Goal: Task Accomplishment & Management: Manage account settings

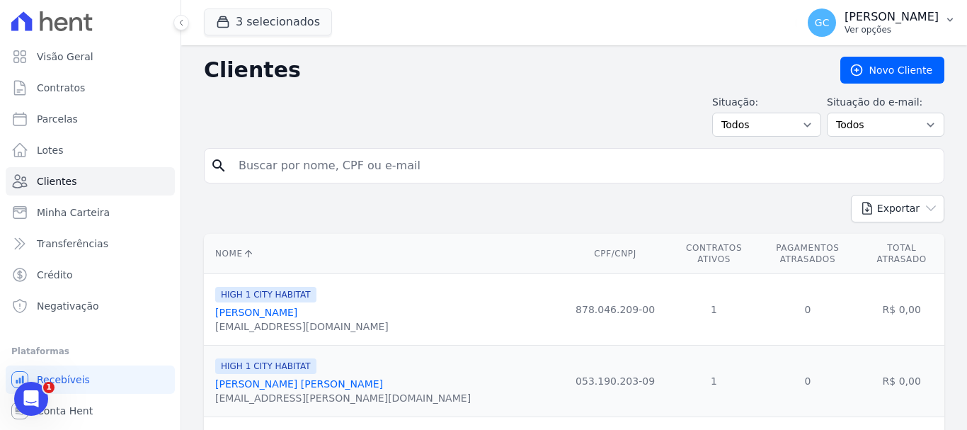
click at [859, 14] on p "[PERSON_NAME]" at bounding box center [891, 17] width 94 height 14
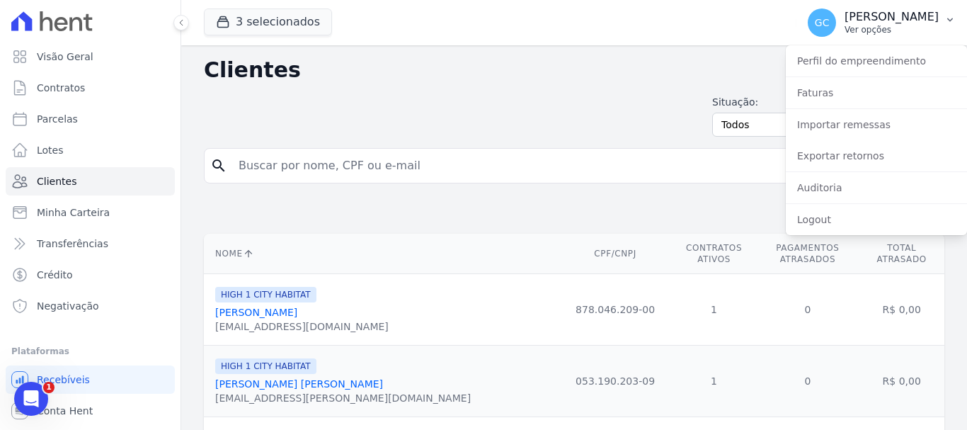
click at [796, 13] on button "GC Giovana Cesário Cavichiollo Ver opções" at bounding box center [881, 23] width 171 height 40
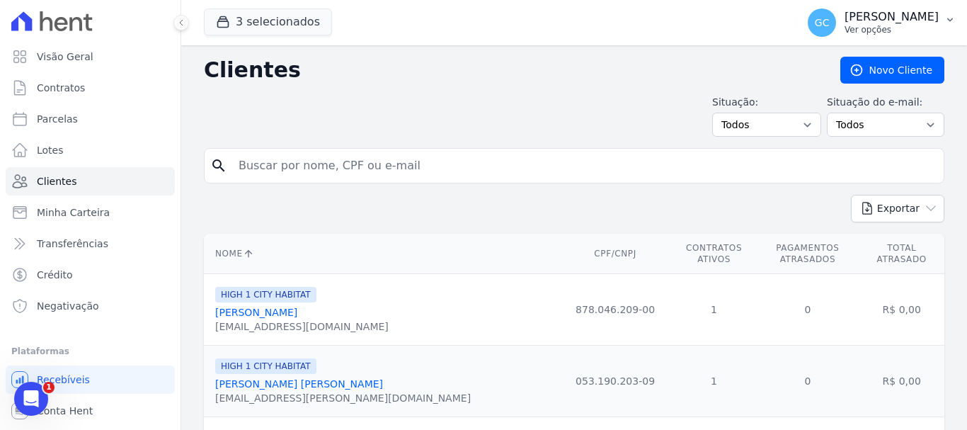
click at [808, 18] on span "GC" at bounding box center [822, 22] width 28 height 28
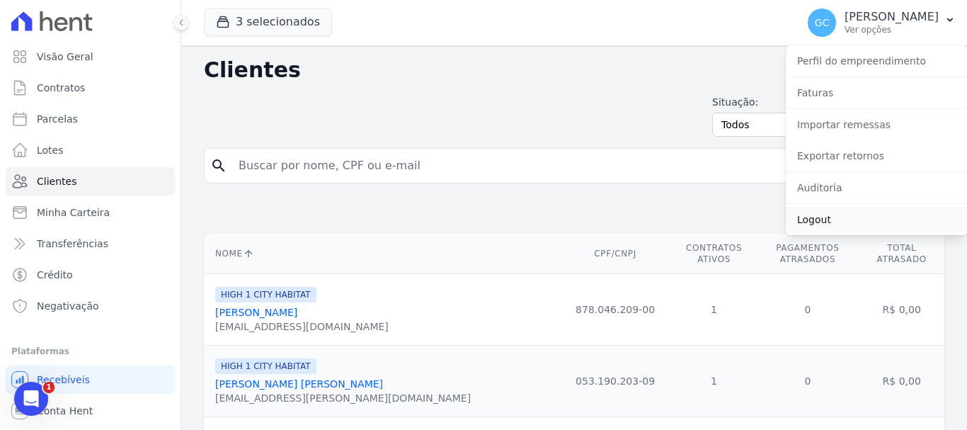
click at [832, 217] on link "Logout" at bounding box center [876, 219] width 181 height 25
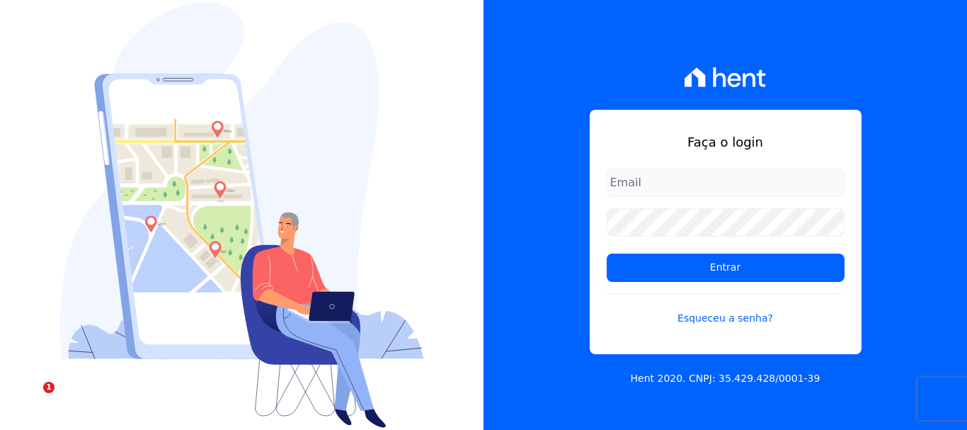
type input "giovana.cavichiollo@sejahype.com.br"
drag, startPoint x: 805, startPoint y: 183, endPoint x: 590, endPoint y: 184, distance: 214.5
click at [590, 184] on div "Faça o login giovana.cavichiollo@sejahype.com.br Entrar Esqueceu a senha?" at bounding box center [726, 232] width 272 height 244
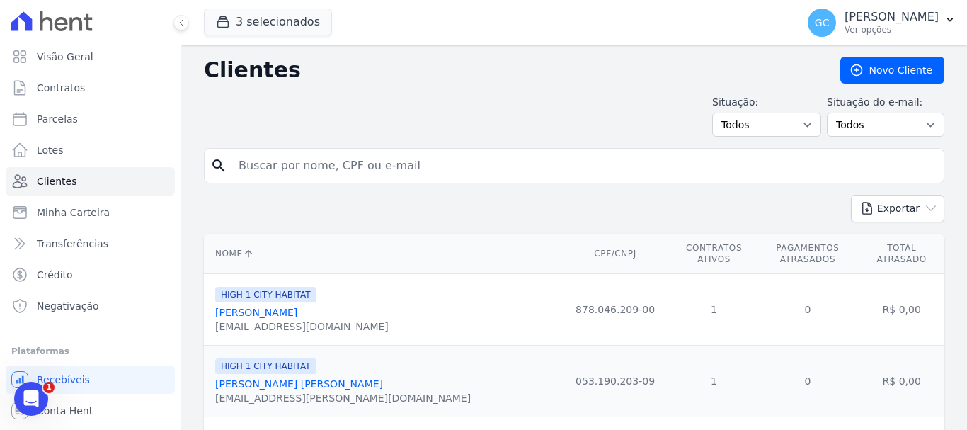
click at [282, 306] on link "[PERSON_NAME]" at bounding box center [256, 311] width 82 height 11
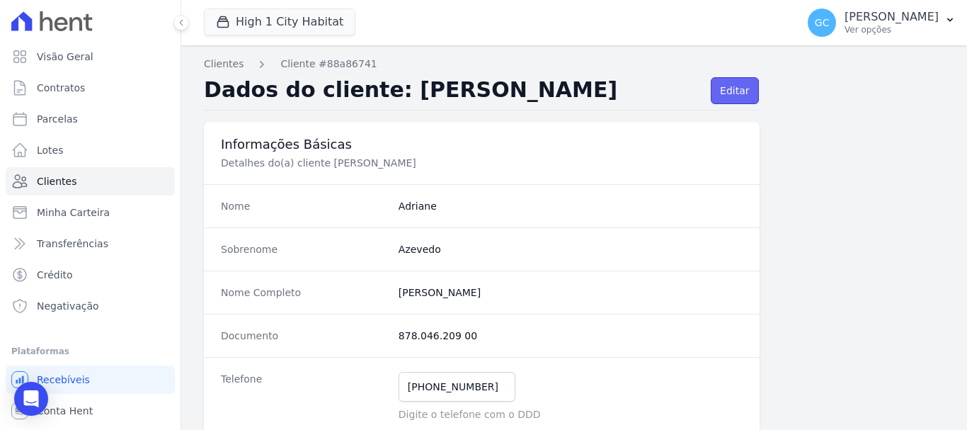
click at [724, 97] on link "Editar" at bounding box center [734, 90] width 47 height 27
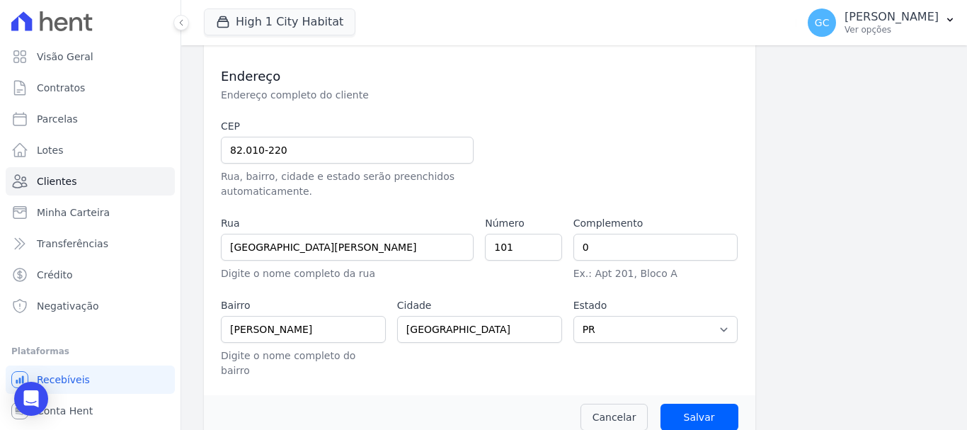
scroll to position [430, 0]
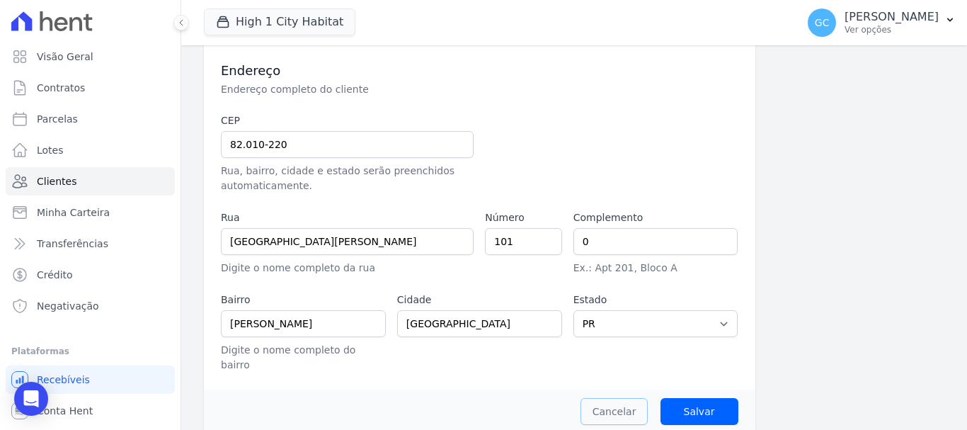
click at [633, 398] on link "Cancelar" at bounding box center [614, 411] width 68 height 27
